Goal: Task Accomplishment & Management: Manage account settings

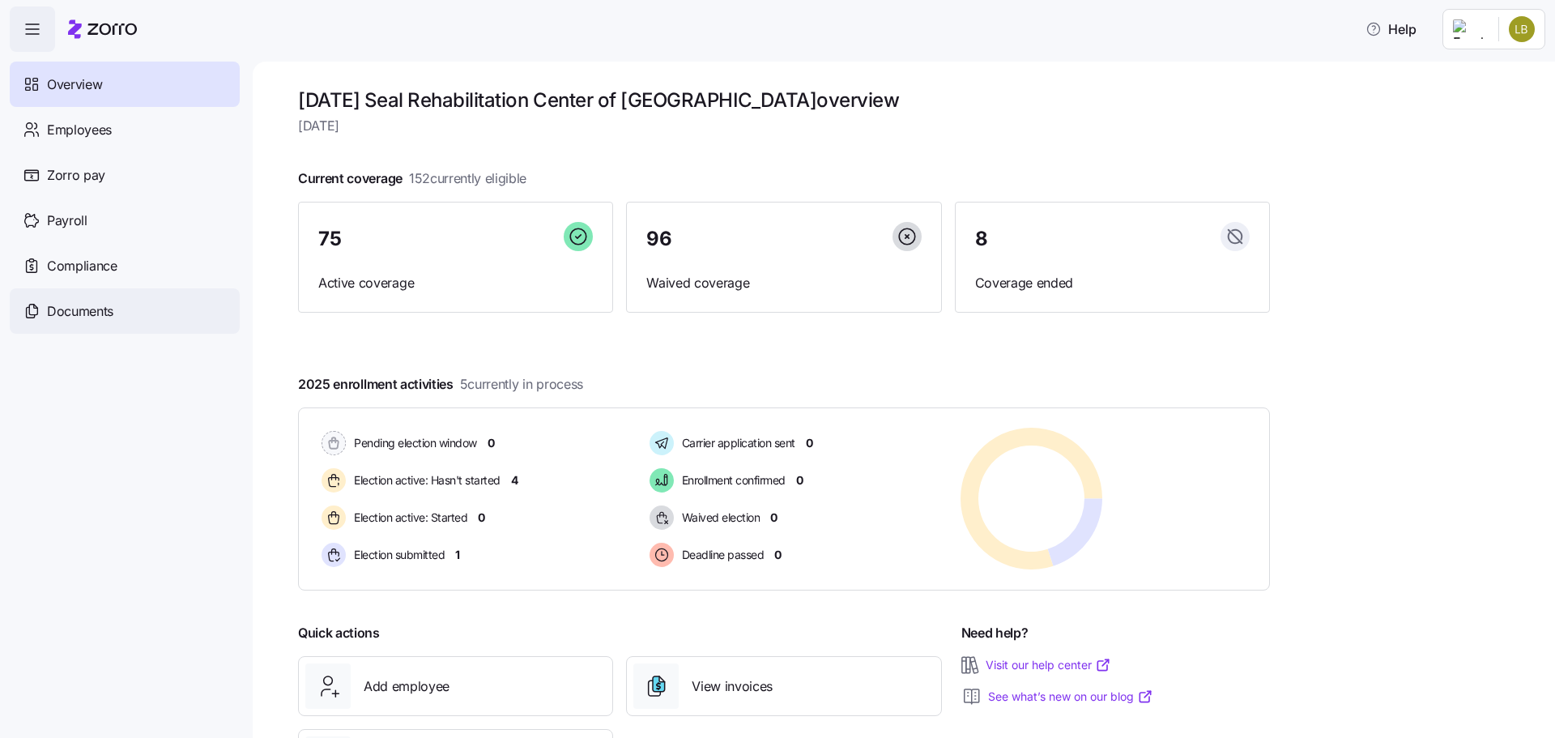
click at [117, 319] on div "Documents" at bounding box center [125, 310] width 230 height 45
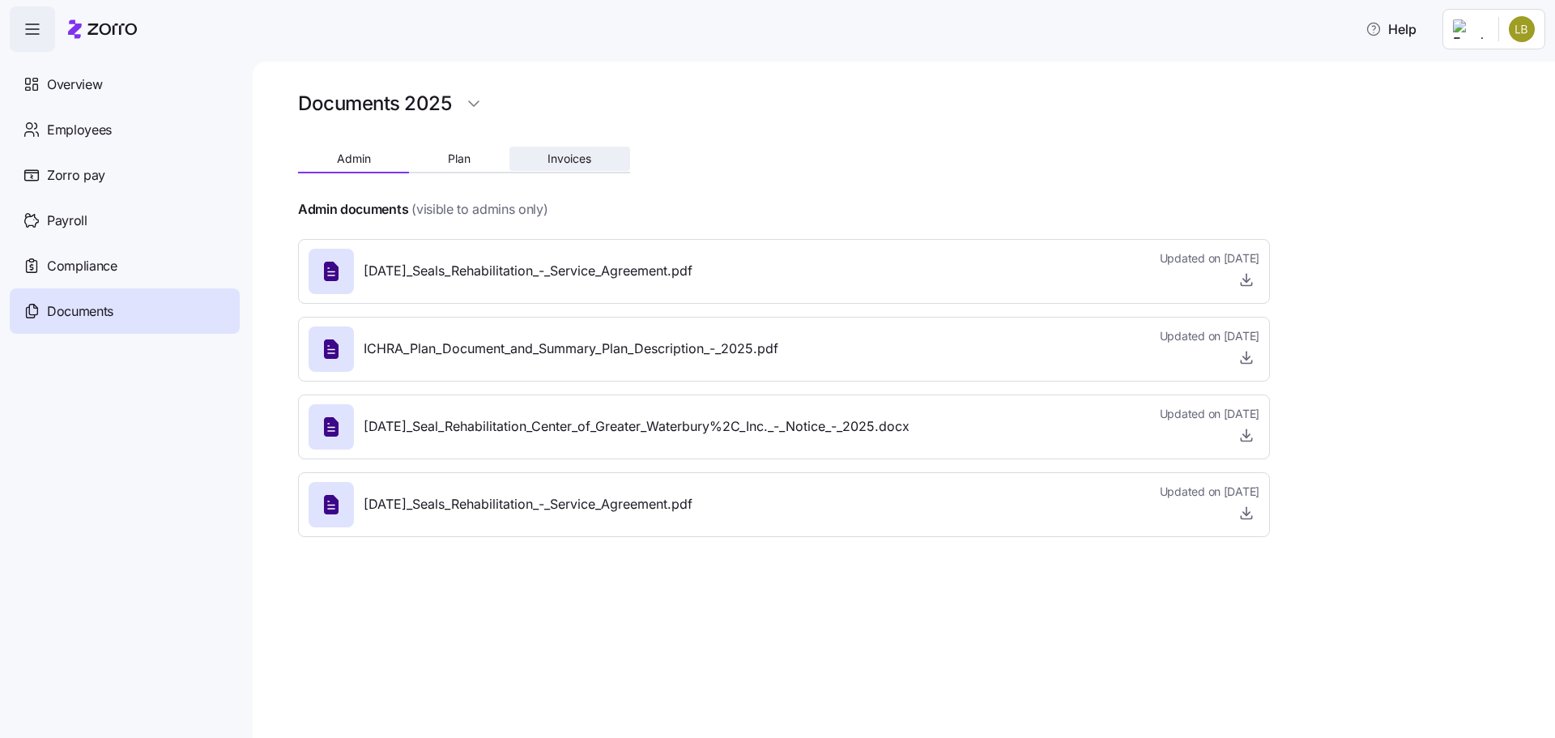
click at [557, 155] on span "Invoices" at bounding box center [569, 158] width 44 height 11
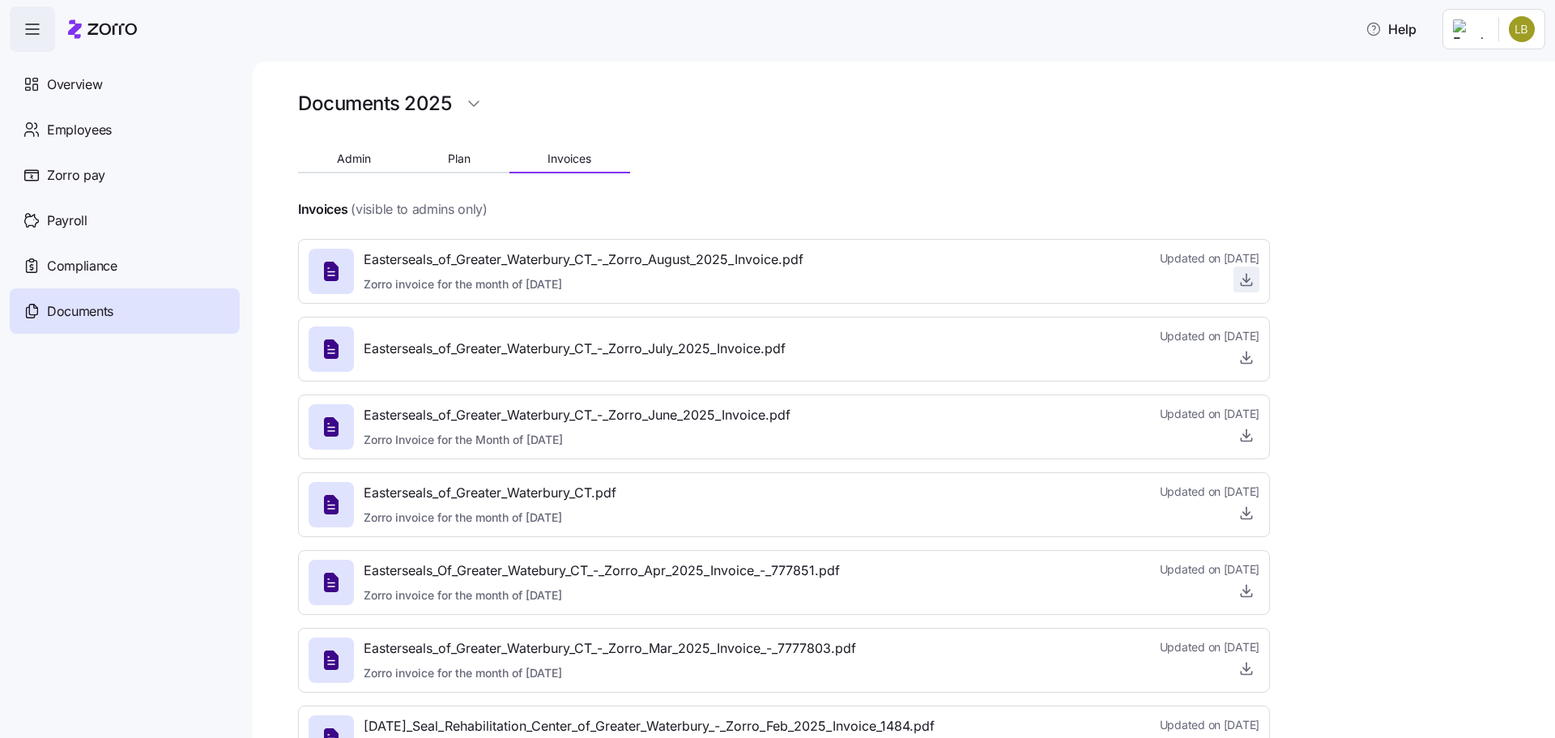
click at [1244, 283] on icon "button" at bounding box center [1246, 279] width 16 height 16
